Goal: Task Accomplishment & Management: Manage account settings

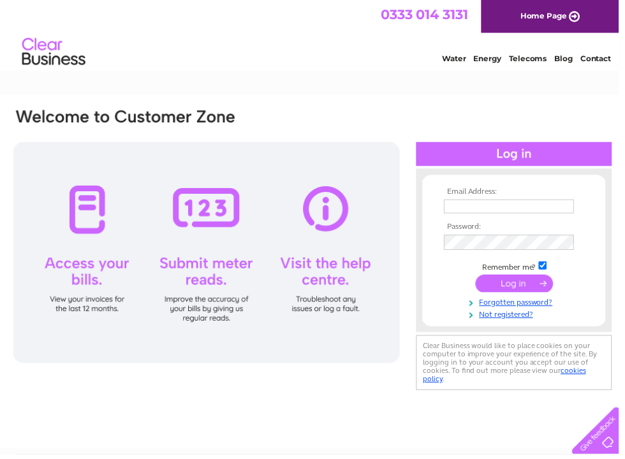
click at [480, 207] on input "text" at bounding box center [513, 209] width 131 height 14
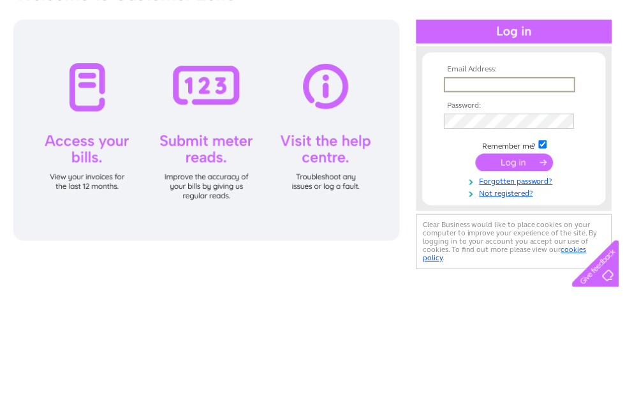
type input "enquiries@otsterdevelopments.co.uk"
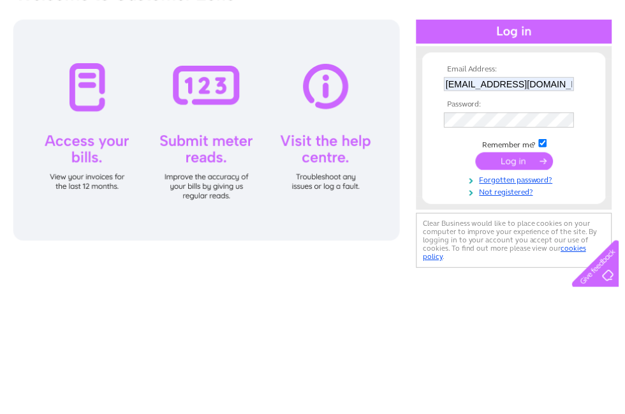
scroll to position [123, 0]
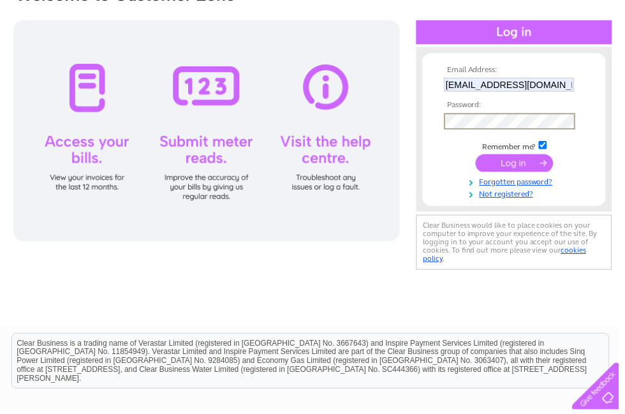
click at [531, 161] on input "submit" at bounding box center [519, 165] width 78 height 18
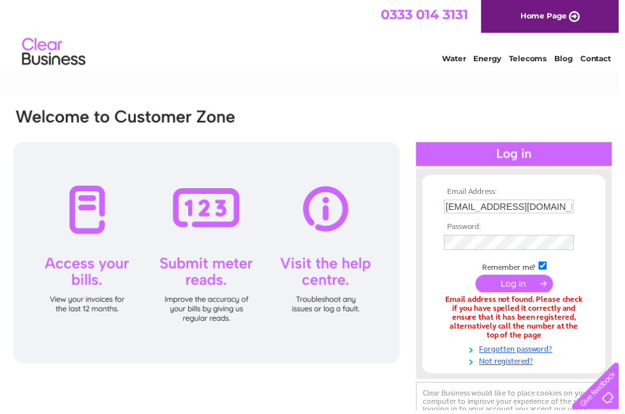
click at [530, 209] on input "enquiries@otsterdevelopments.co.uk" at bounding box center [513, 209] width 131 height 14
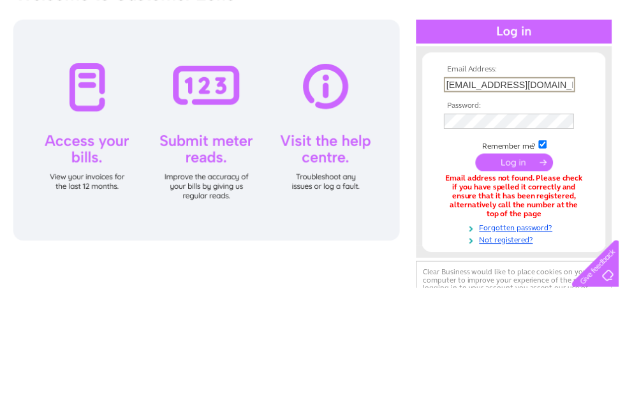
type input "enquiries@oysterdevelopements.co.uk"
click at [528, 279] on input "submit" at bounding box center [519, 288] width 78 height 18
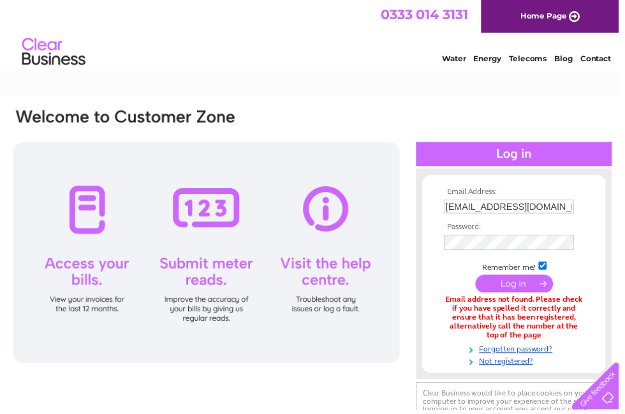
click at [563, 209] on input "enquiries@oysterdevelopements.co.uk" at bounding box center [513, 209] width 131 height 14
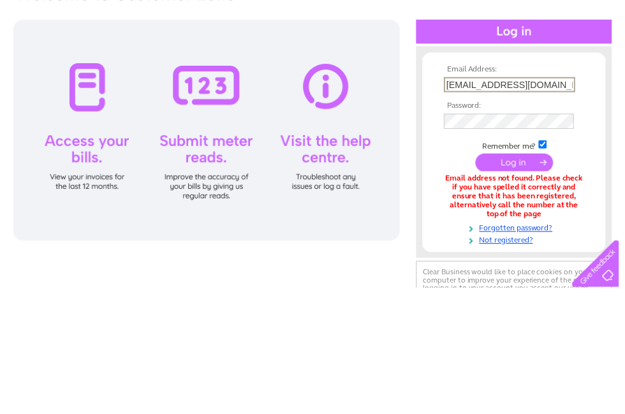
click at [562, 202] on input "enquiries@oysterdevelopements.co.uk" at bounding box center [514, 209] width 133 height 15
type input "enquiries@oysterdevelopments.co.uk"
click at [524, 279] on input "submit" at bounding box center [519, 288] width 78 height 18
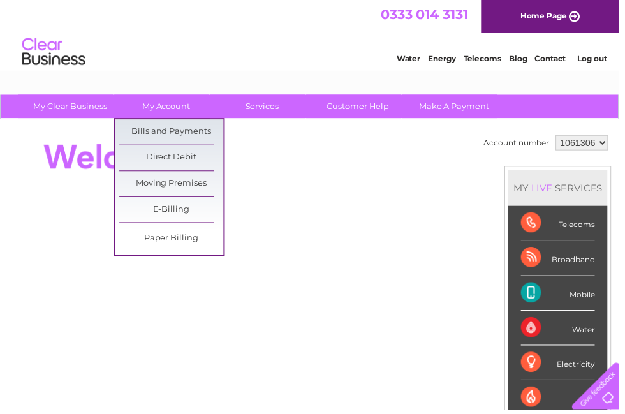
click at [143, 133] on link "Bills and Payments" at bounding box center [173, 134] width 105 height 26
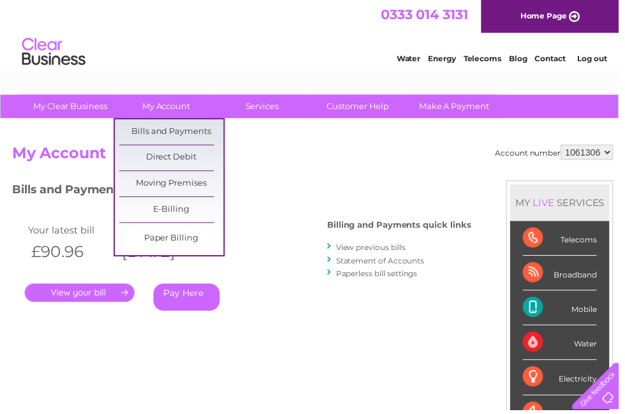
click at [135, 159] on link "Direct Debit" at bounding box center [173, 160] width 105 height 26
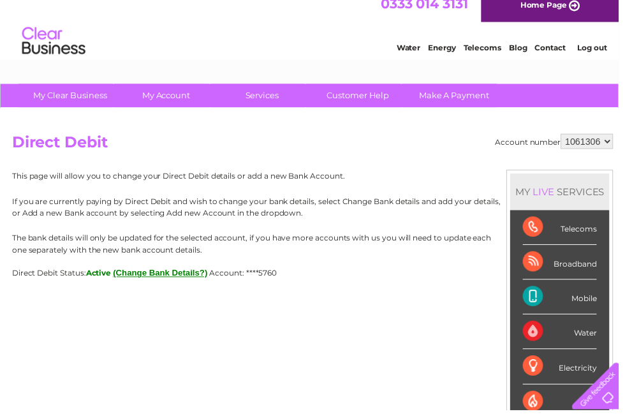
scroll to position [27, 0]
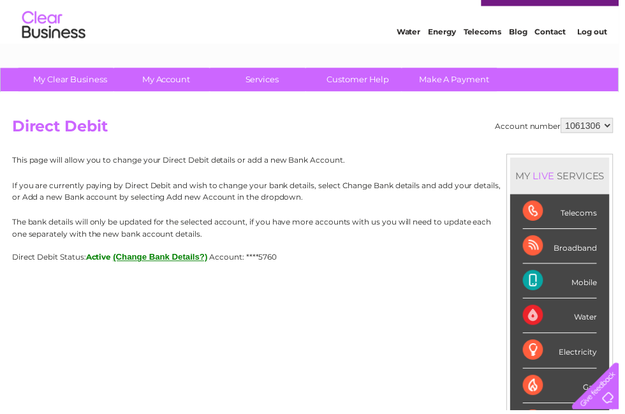
click at [580, 214] on div "Telecoms" at bounding box center [565, 213] width 75 height 35
click at [588, 215] on div "Telecoms" at bounding box center [565, 213] width 75 height 35
click at [566, 215] on div "Telecoms" at bounding box center [565, 213] width 75 height 35
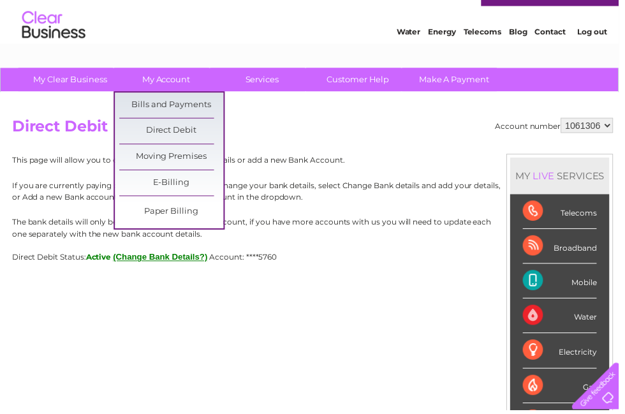
click at [151, 103] on link "Bills and Payments" at bounding box center [173, 107] width 105 height 26
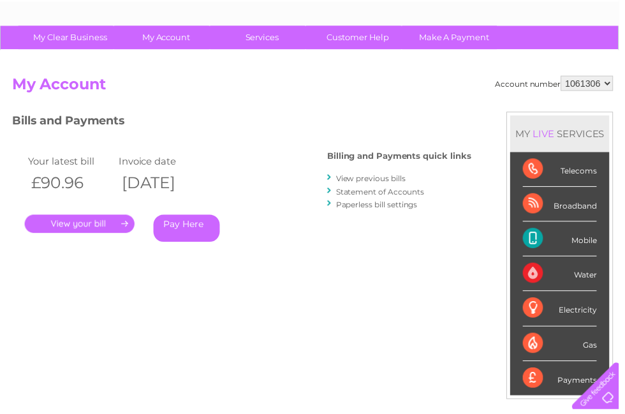
scroll to position [75, 0]
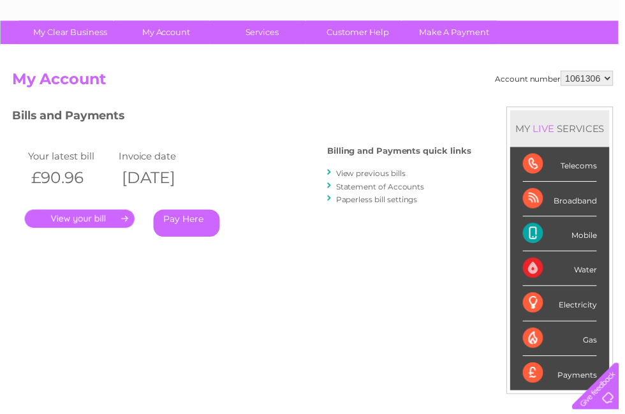
click at [108, 216] on link "." at bounding box center [80, 221] width 111 height 18
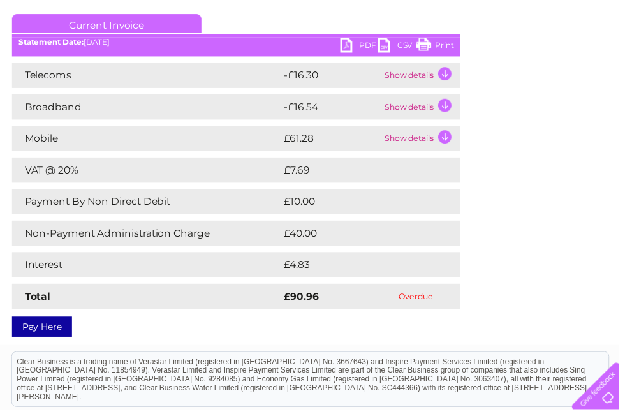
scroll to position [172, 0]
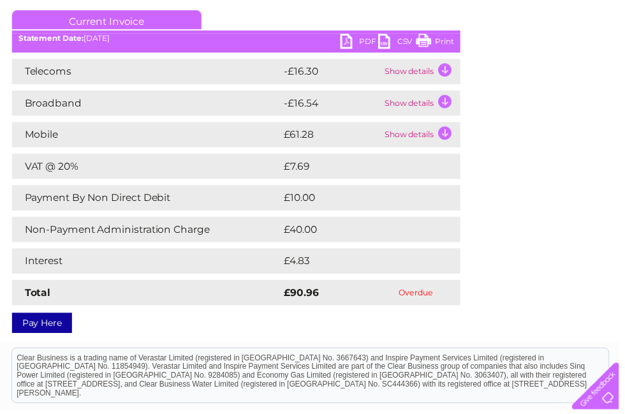
click at [410, 138] on td "Show details" at bounding box center [425, 136] width 80 height 26
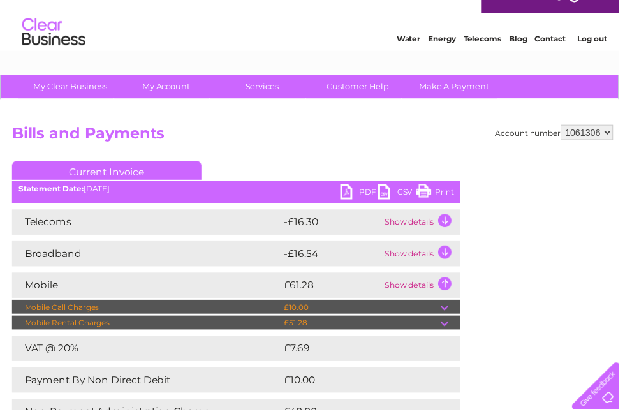
scroll to position [0, 0]
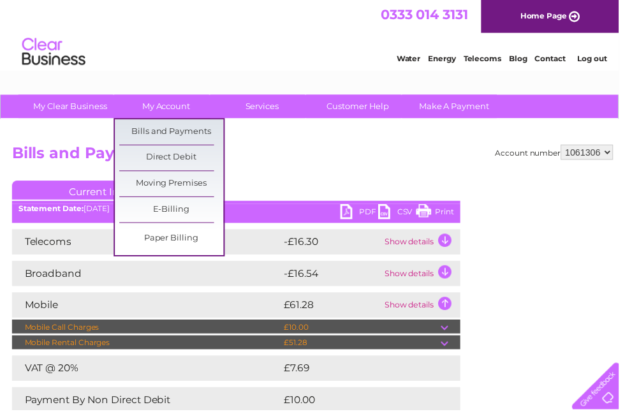
click at [188, 158] on link "Direct Debit" at bounding box center [173, 160] width 105 height 26
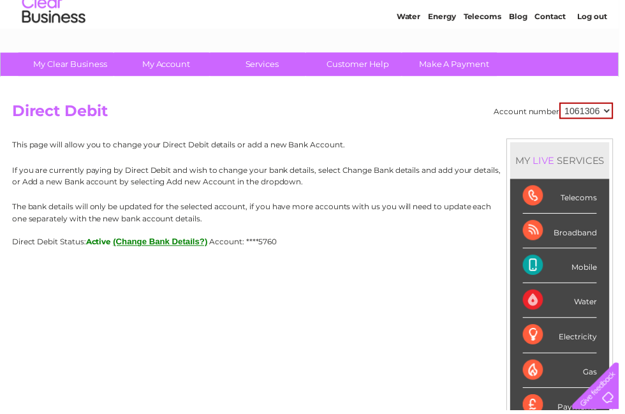
scroll to position [43, 0]
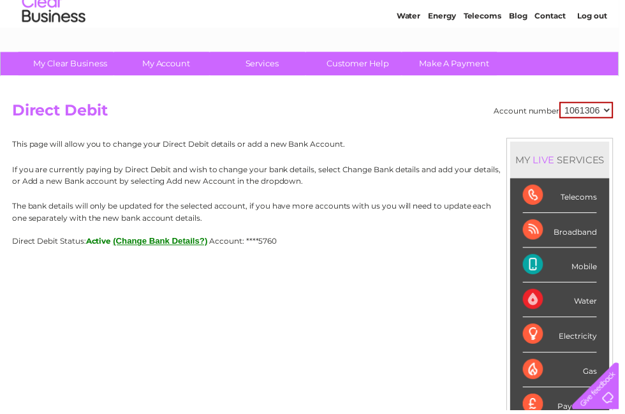
click at [105, 241] on span "Active" at bounding box center [100, 244] width 26 height 10
click at [280, 241] on span "Account: ****5760" at bounding box center [246, 244] width 68 height 10
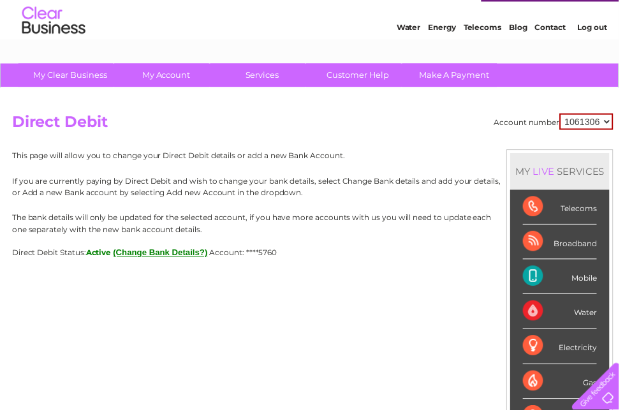
scroll to position [0, 0]
